Goal: Navigation & Orientation: Go to known website

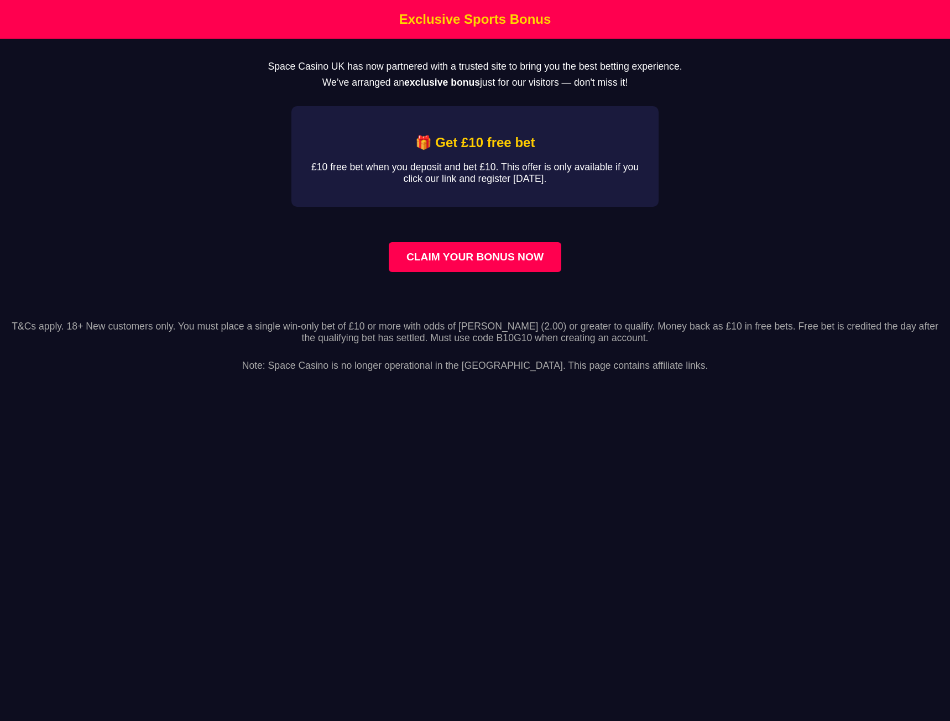
click at [481, 269] on link "CLAIM YOUR BONUS NOW" at bounding box center [475, 257] width 172 height 30
